Goal: Task Accomplishment & Management: Manage account settings

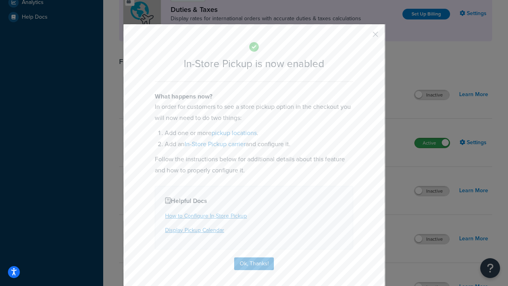
scroll to position [272, 0]
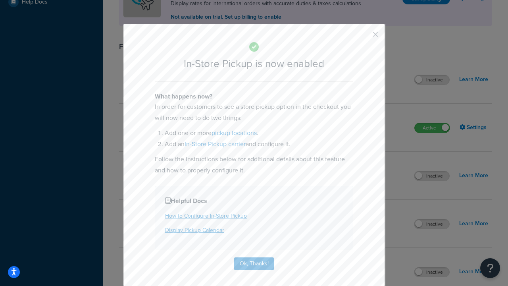
click at [364, 36] on button "button" at bounding box center [364, 37] width 2 height 2
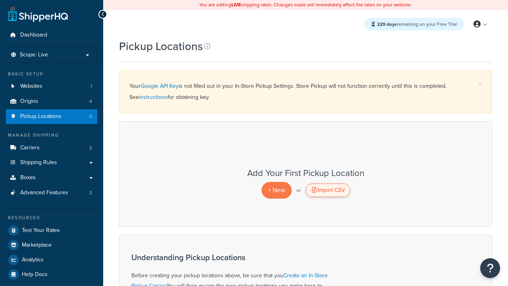
click at [328, 190] on div "Import CSV" at bounding box center [328, 190] width 44 height 14
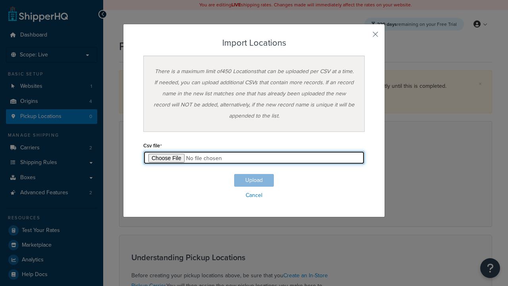
click at [254, 158] on input "file" at bounding box center [254, 158] width 222 height 14
type input "C:\fakepath\importLocationsFailure.csv"
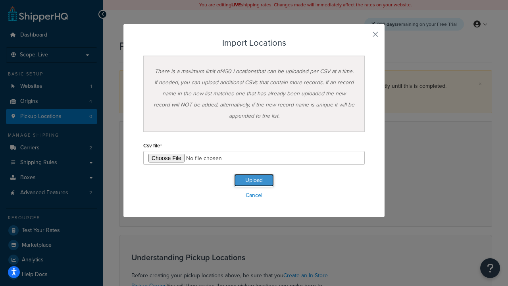
click at [254, 180] on button "Upload" at bounding box center [254, 180] width 40 height 13
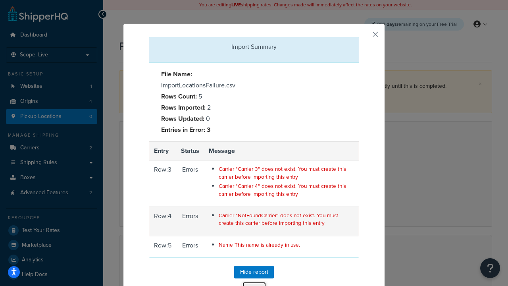
click at [254, 282] on button "Close" at bounding box center [254, 289] width 24 height 14
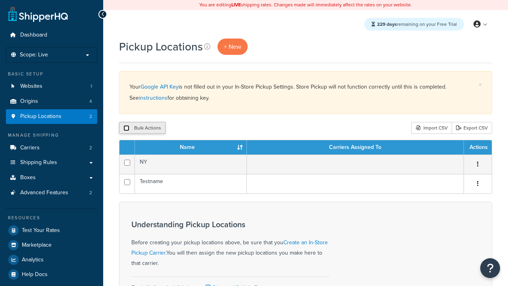
click at [126, 128] on input "checkbox" at bounding box center [127, 128] width 6 height 6
checkbox input "true"
click at [0, 0] on button "Delete" at bounding box center [0, 0] width 0 height 0
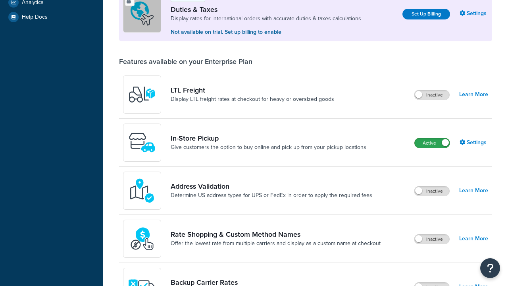
scroll to position [242, 0]
